Goal: Task Accomplishment & Management: Manage account settings

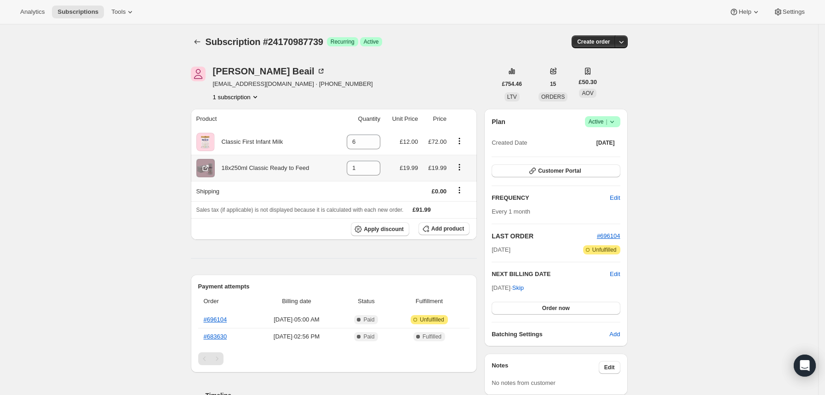
click at [459, 166] on icon "Product actions" at bounding box center [459, 167] width 9 height 9
click at [461, 185] on span "Remove" at bounding box center [456, 185] width 22 height 7
type input "0"
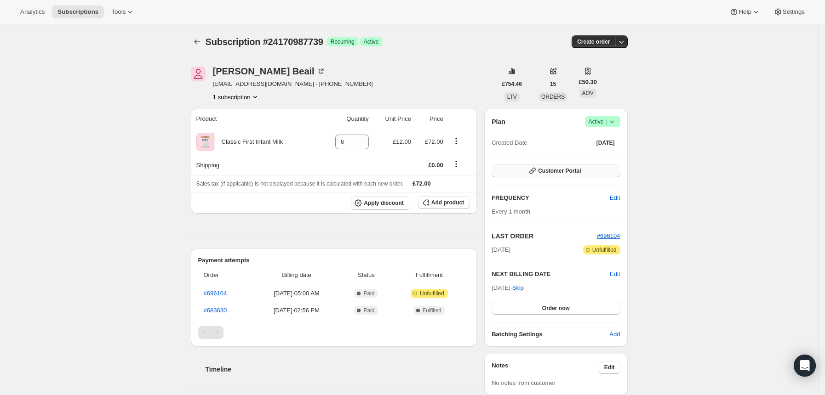
click at [581, 172] on span "Customer Portal" at bounding box center [559, 170] width 43 height 7
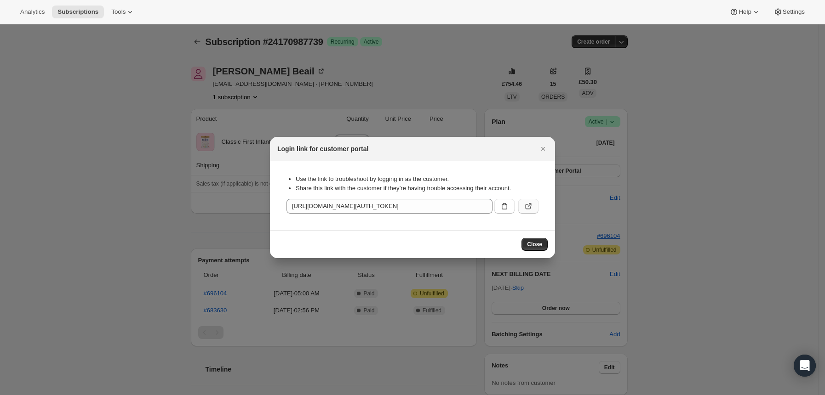
click at [525, 208] on icon ":re8:" at bounding box center [528, 207] width 6 height 6
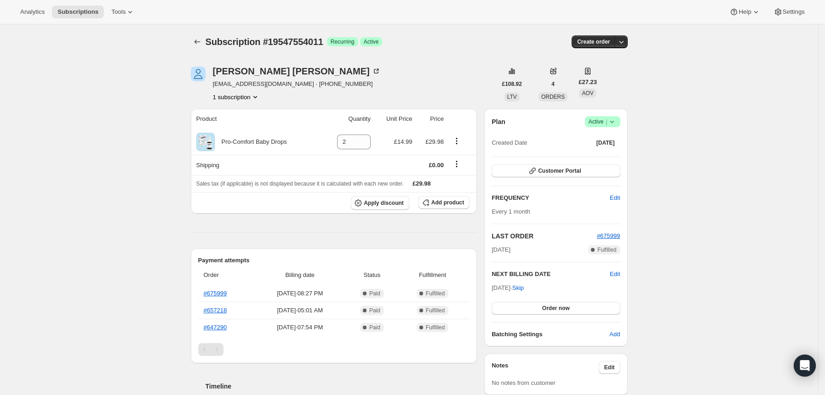
click at [620, 121] on span "Success Active |" at bounding box center [602, 121] width 35 height 11
click at [601, 157] on span "Cancel subscription" at bounding box center [606, 155] width 52 height 7
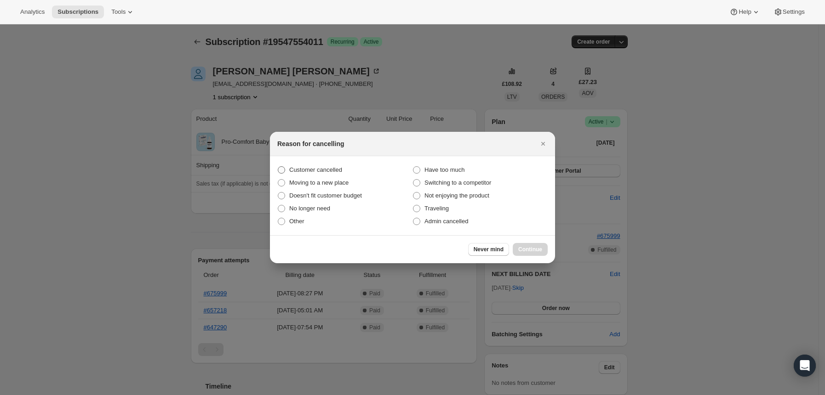
click at [326, 165] on span "Customer cancelled" at bounding box center [315, 169] width 53 height 9
click at [278, 166] on input "Customer cancelled" at bounding box center [278, 166] width 0 height 0
radio input "true"
click at [523, 247] on span "Continue" at bounding box center [530, 249] width 24 height 7
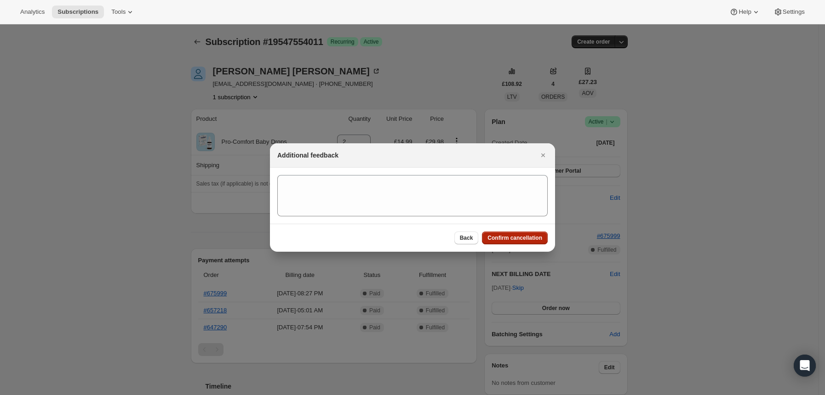
click at [517, 234] on button "Confirm cancellation" at bounding box center [515, 238] width 66 height 13
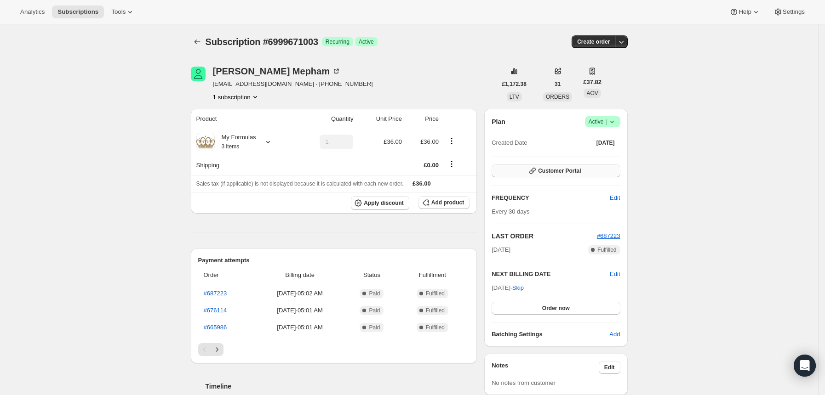
click at [561, 170] on span "Customer Portal" at bounding box center [559, 170] width 43 height 7
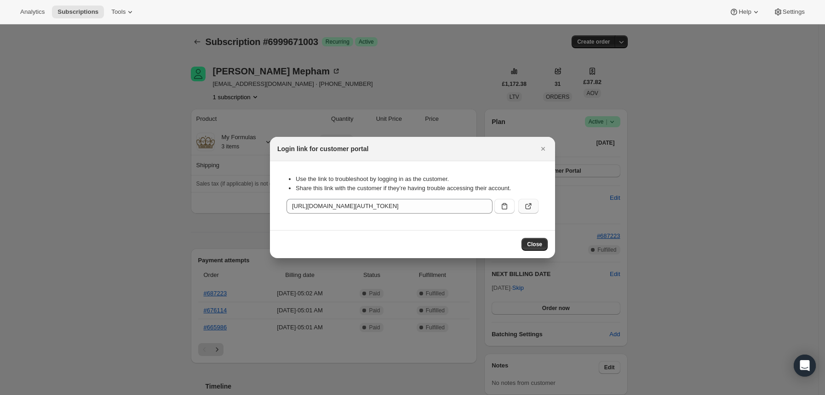
click at [532, 208] on icon ":rc0:" at bounding box center [528, 206] width 9 height 9
click at [475, 67] on div at bounding box center [412, 197] width 825 height 395
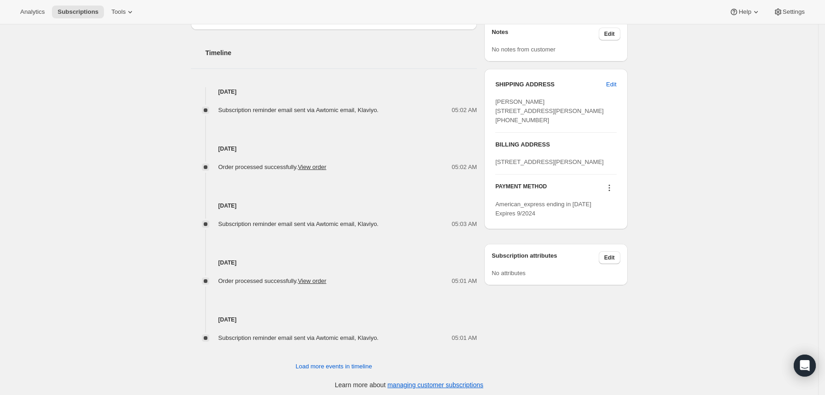
scroll to position [337, 0]
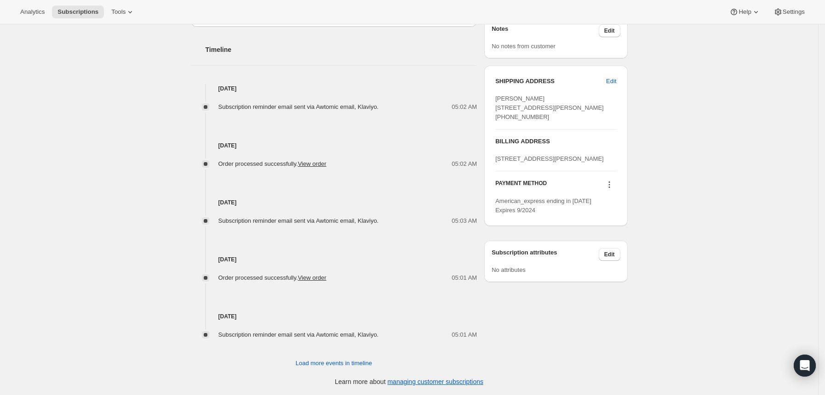
click at [610, 186] on icon at bounding box center [608, 184] width 1 height 1
click at [620, 239] on span "Send link to update card" at bounding box center [612, 238] width 64 height 7
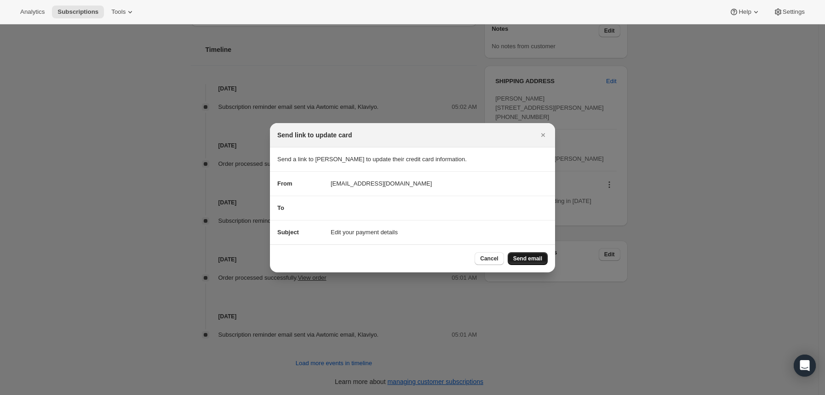
click at [526, 260] on span "Send email" at bounding box center [527, 258] width 29 height 7
